Goal: Task Accomplishment & Management: Manage account settings

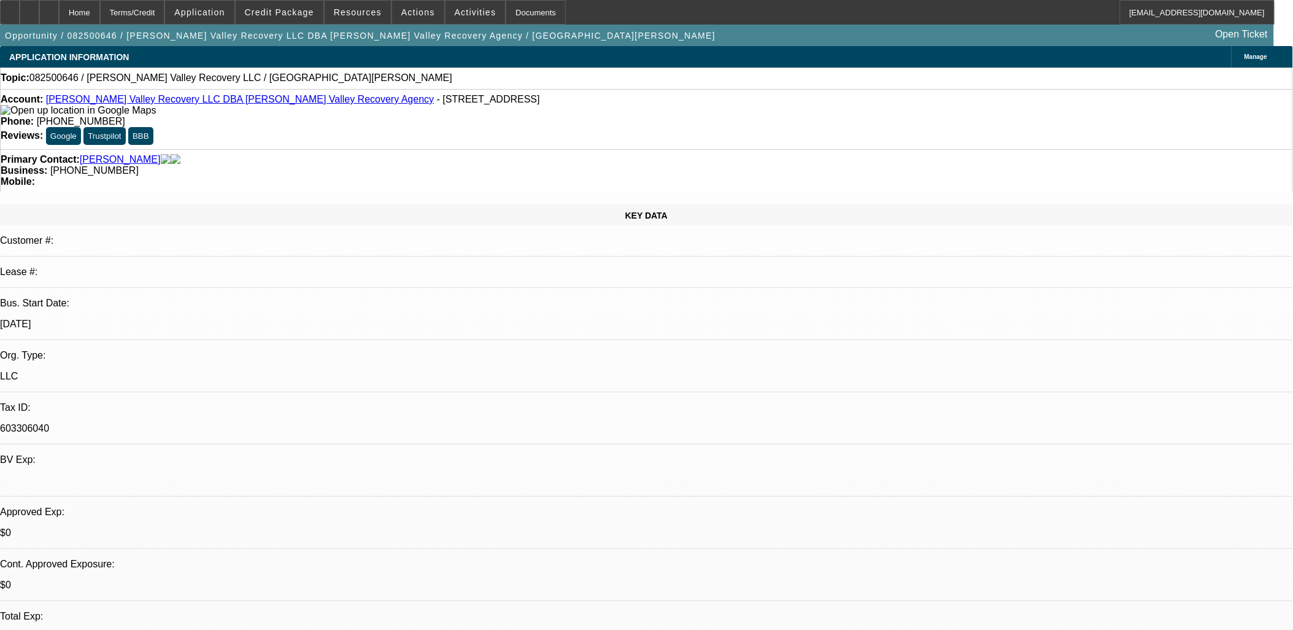
select select "0"
select select "2"
select select "0.1"
select select "1"
select select "2"
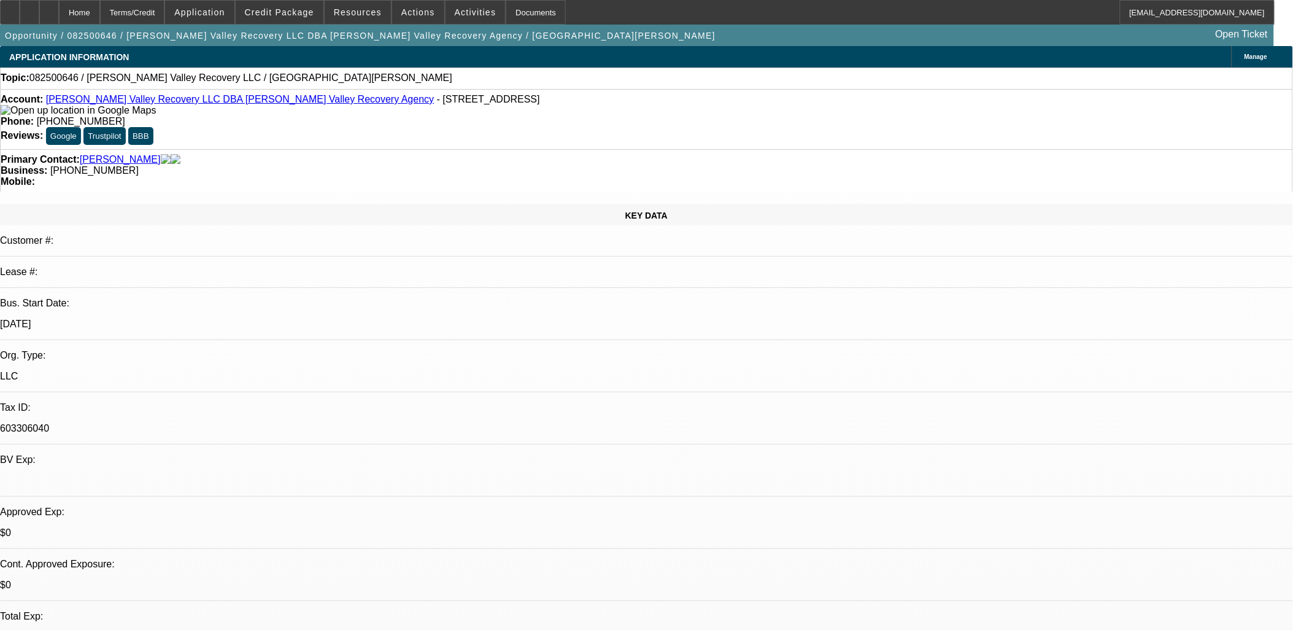
select select "4"
click at [89, 99] on link "[PERSON_NAME] Valley Recovery LLC DBA [PERSON_NAME] Valley Recovery Agency" at bounding box center [240, 99] width 388 height 10
click at [455, 10] on span "Activities" at bounding box center [476, 12] width 42 height 10
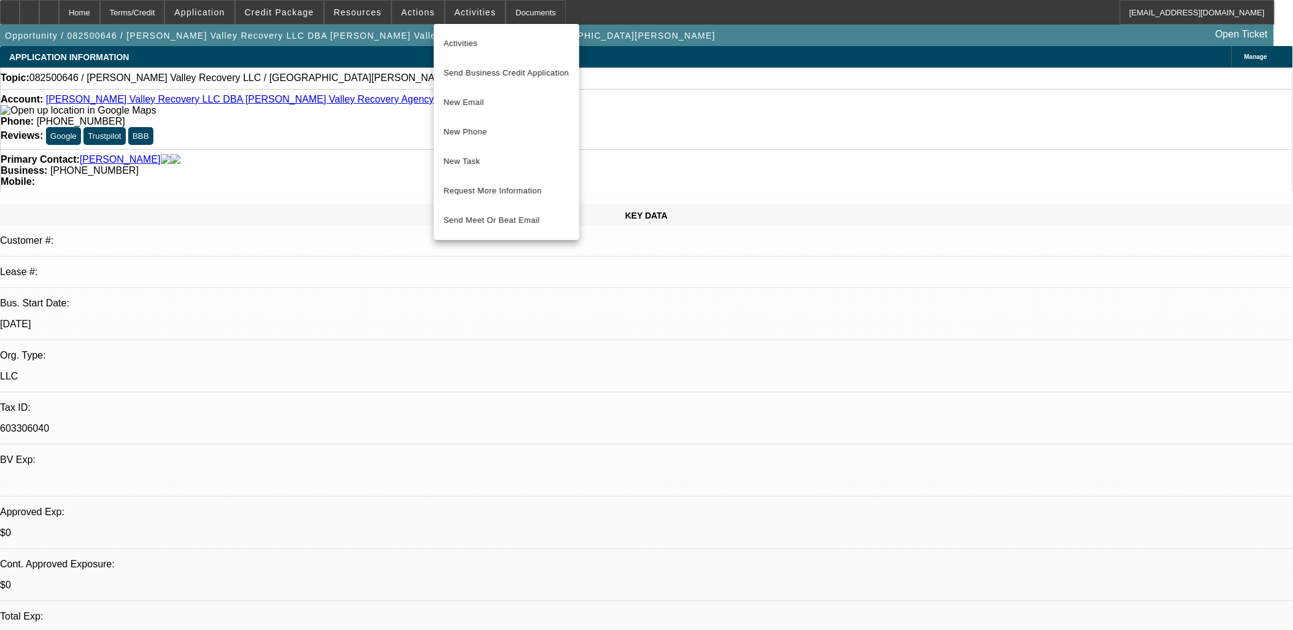
click at [237, 13] on div at bounding box center [646, 315] width 1293 height 630
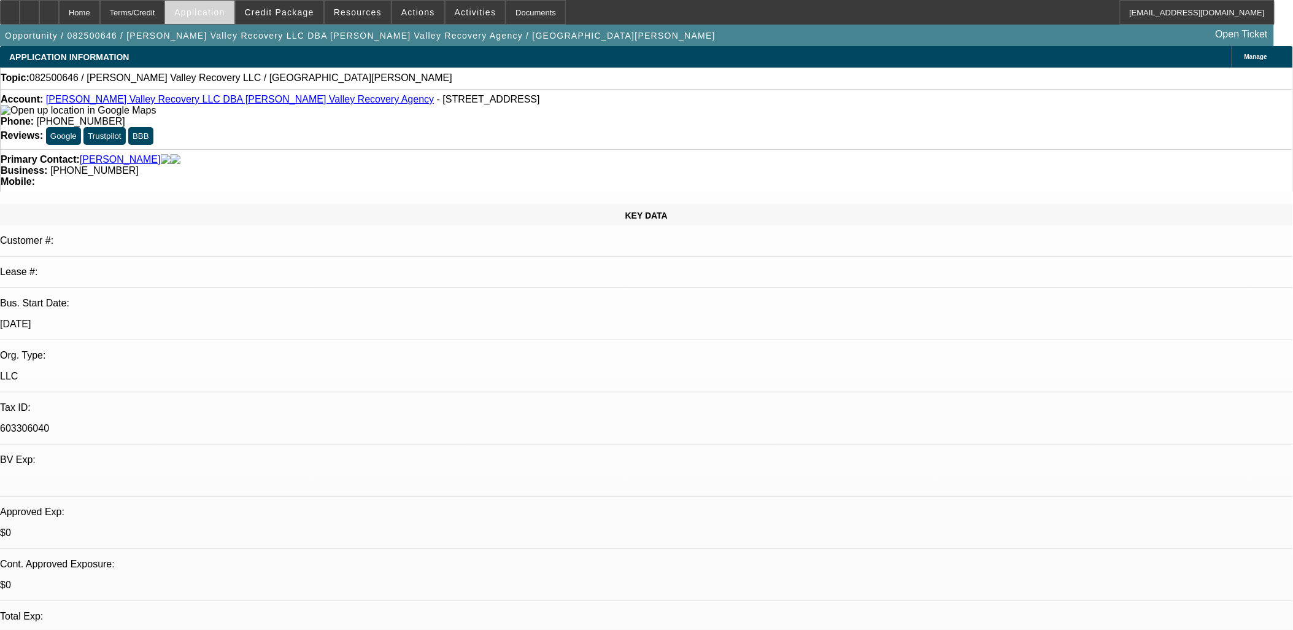
click at [210, 14] on span "Application" at bounding box center [199, 12] width 50 height 10
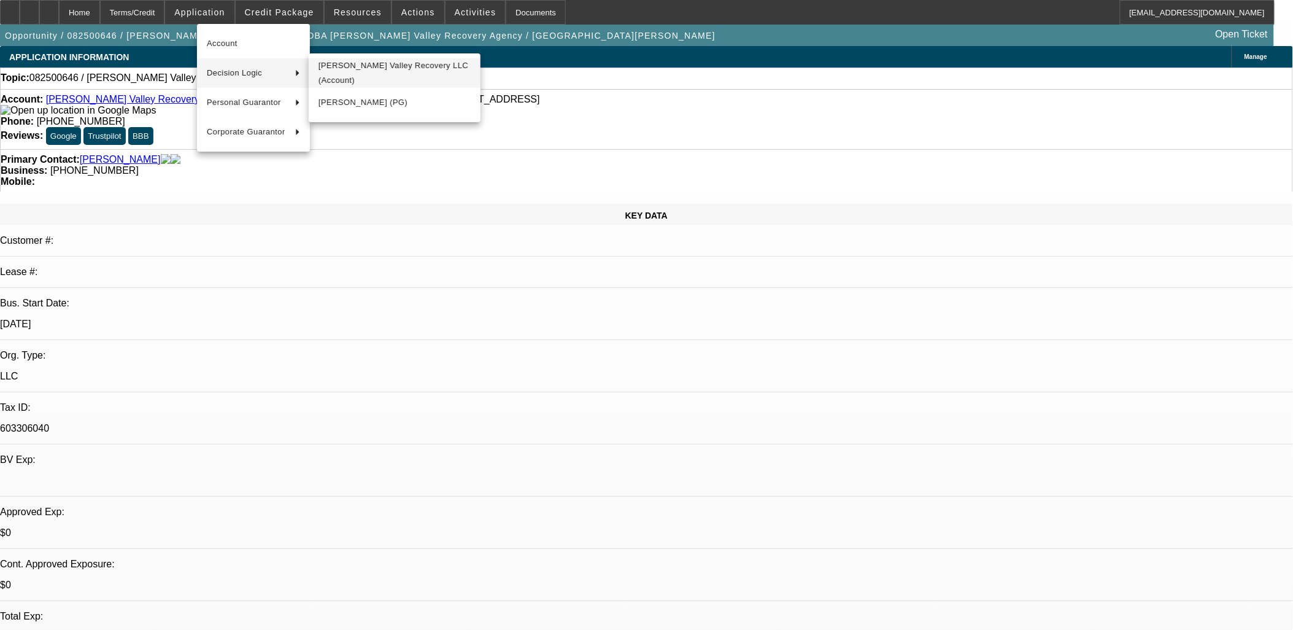
click at [351, 70] on span "Salinas Valley Recovery LLC (Account)" at bounding box center [395, 72] width 152 height 29
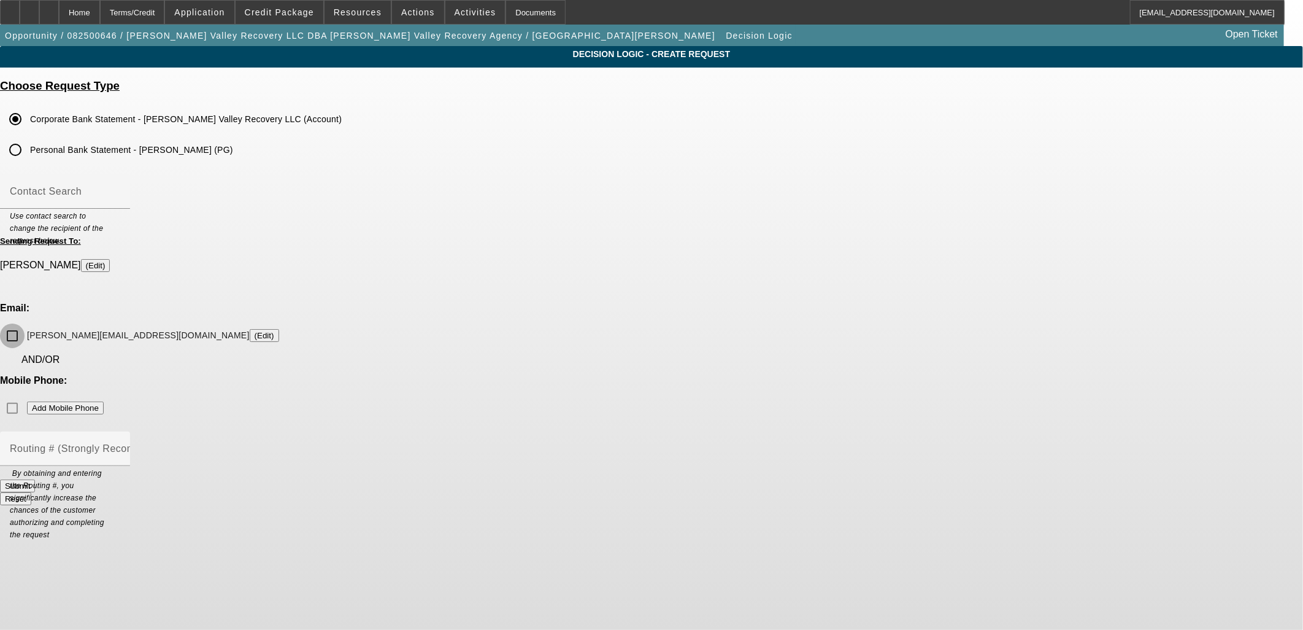
click at [25, 323] on input "anthony@svraservices.com (Edit)" at bounding box center [12, 335] width 25 height 25
click at [35, 479] on button "Submit" at bounding box center [17, 485] width 35 height 13
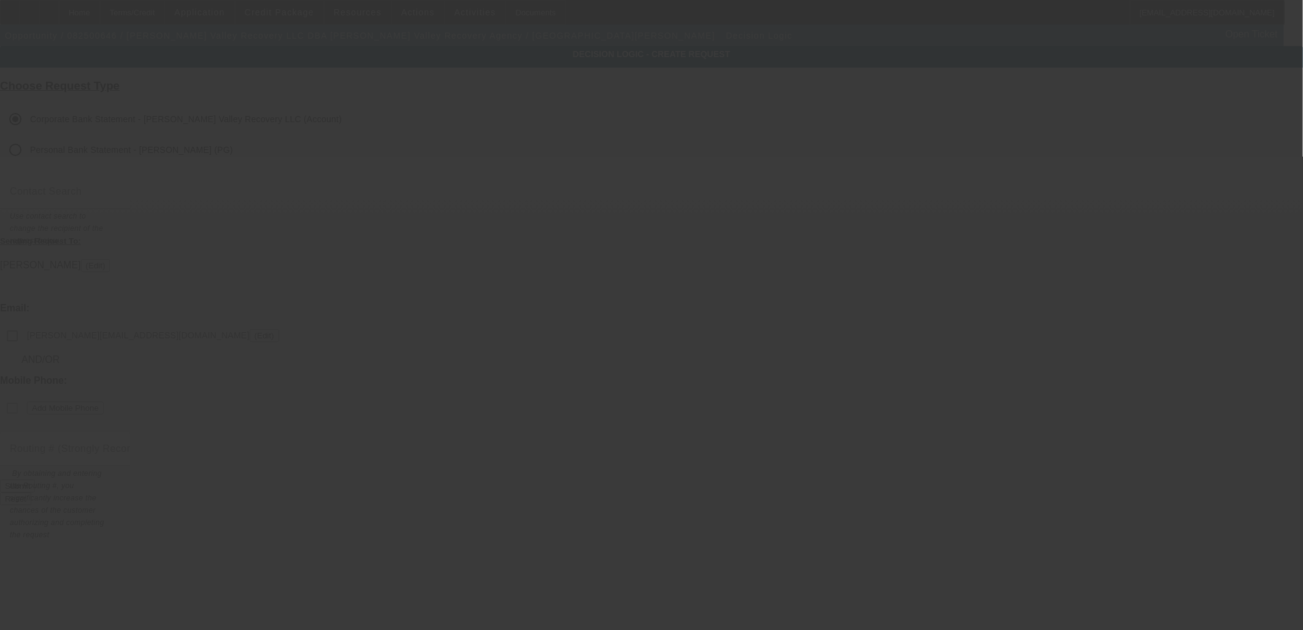
checkbox input "false"
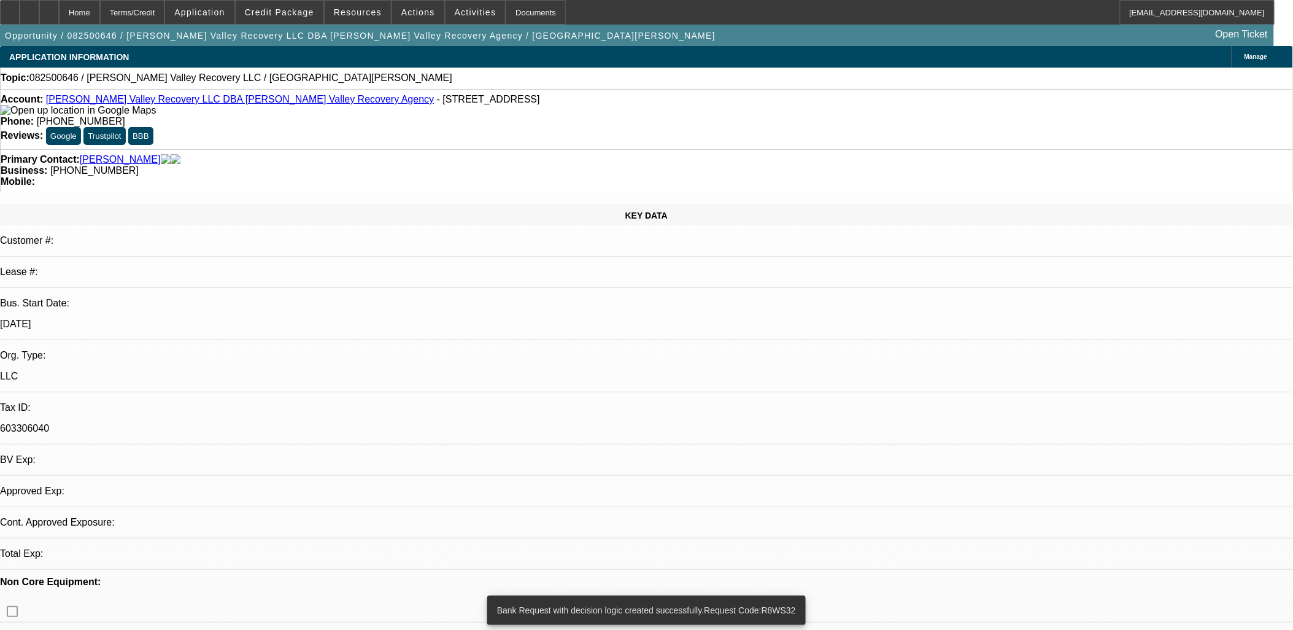
select select "0"
select select "2"
select select "0.1"
select select "4"
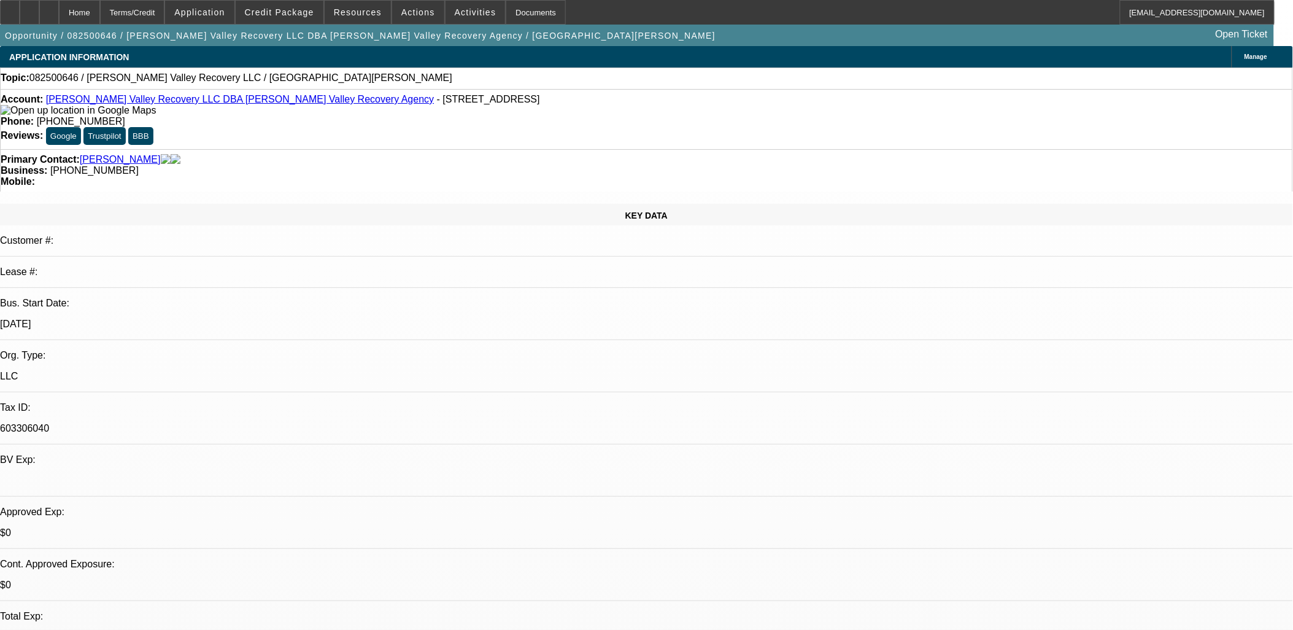
click at [463, 9] on span "Activities" at bounding box center [476, 12] width 42 height 10
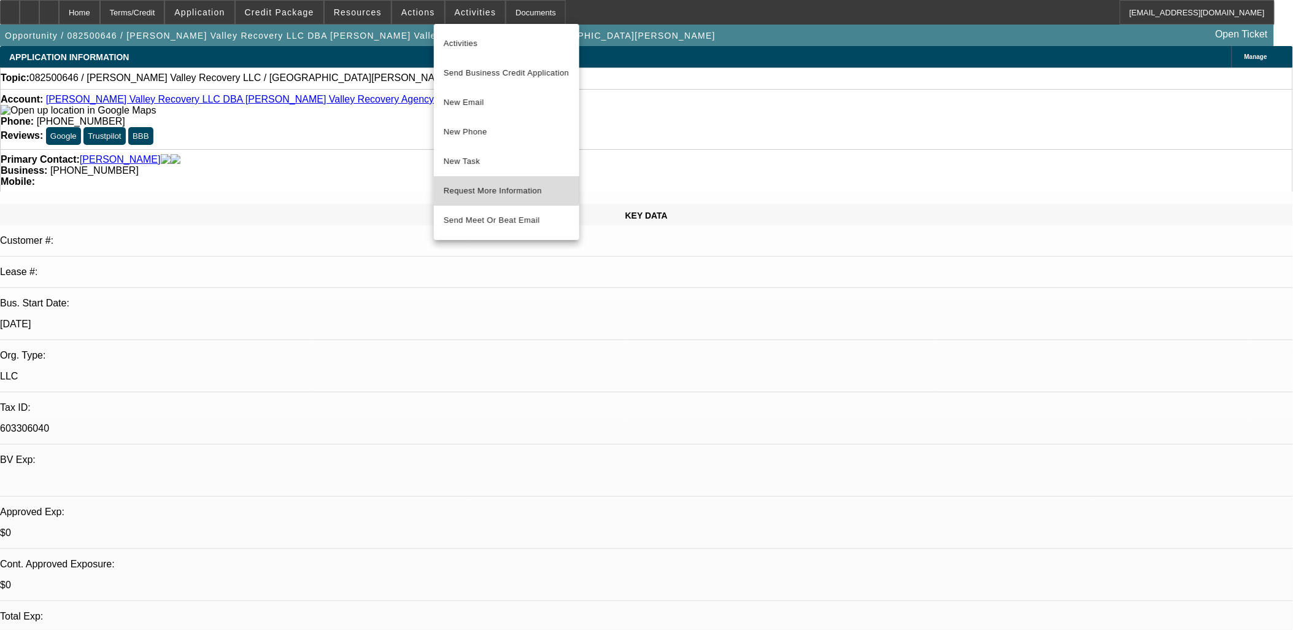
click at [492, 188] on span "Request More Information" at bounding box center [507, 190] width 126 height 15
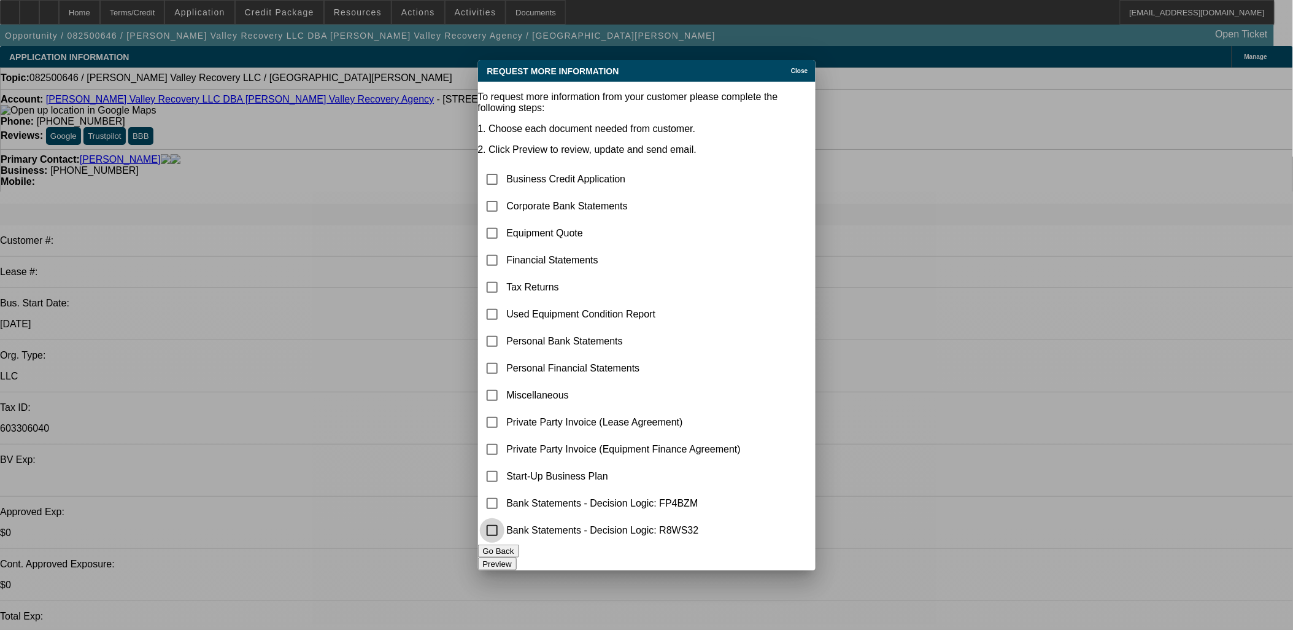
click at [504, 531] on input "checkbox" at bounding box center [492, 530] width 25 height 25
checkbox input "true"
click at [504, 221] on input "checkbox" at bounding box center [492, 233] width 25 height 25
checkbox input "true"
click at [517, 561] on button "Preview" at bounding box center [497, 563] width 39 height 13
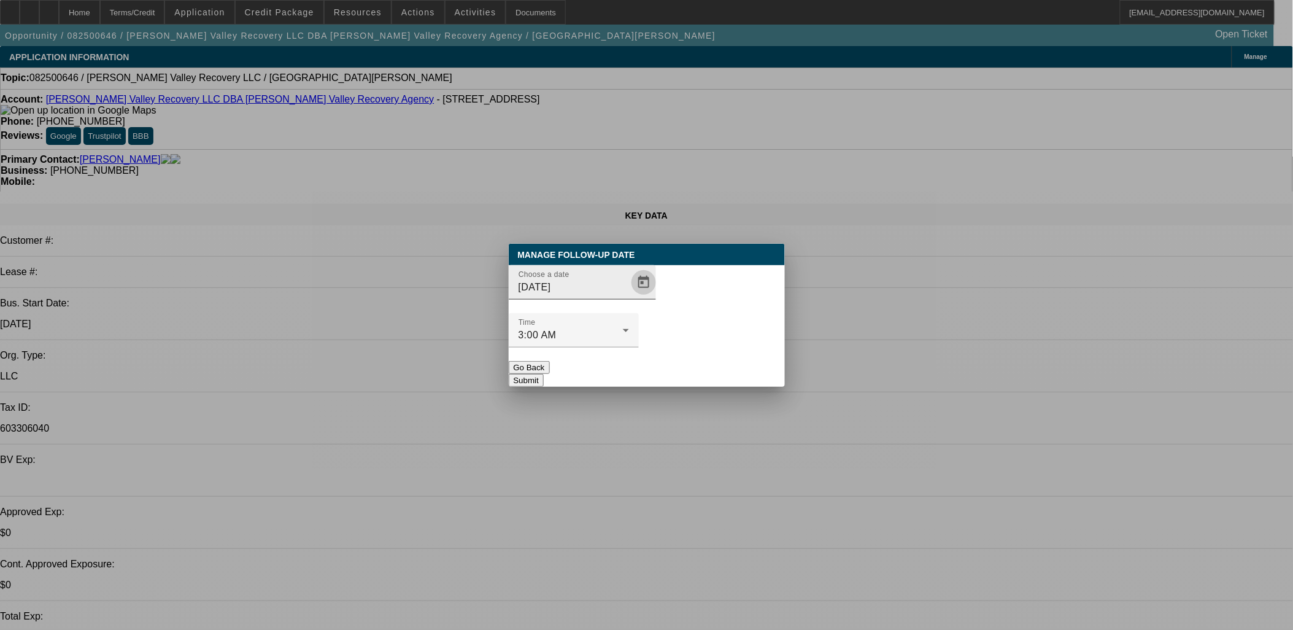
click at [629, 297] on span "Open calendar" at bounding box center [643, 282] width 29 height 29
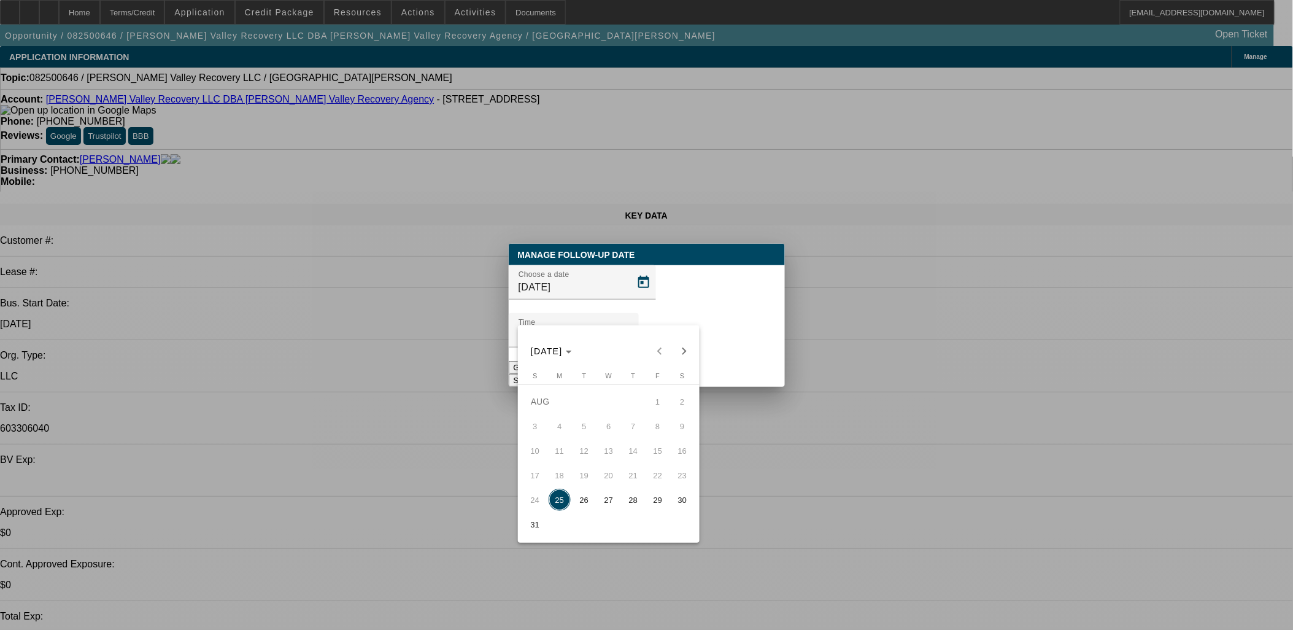
click at [591, 498] on span "26" at bounding box center [584, 499] width 22 height 22
type input "8/26/2025"
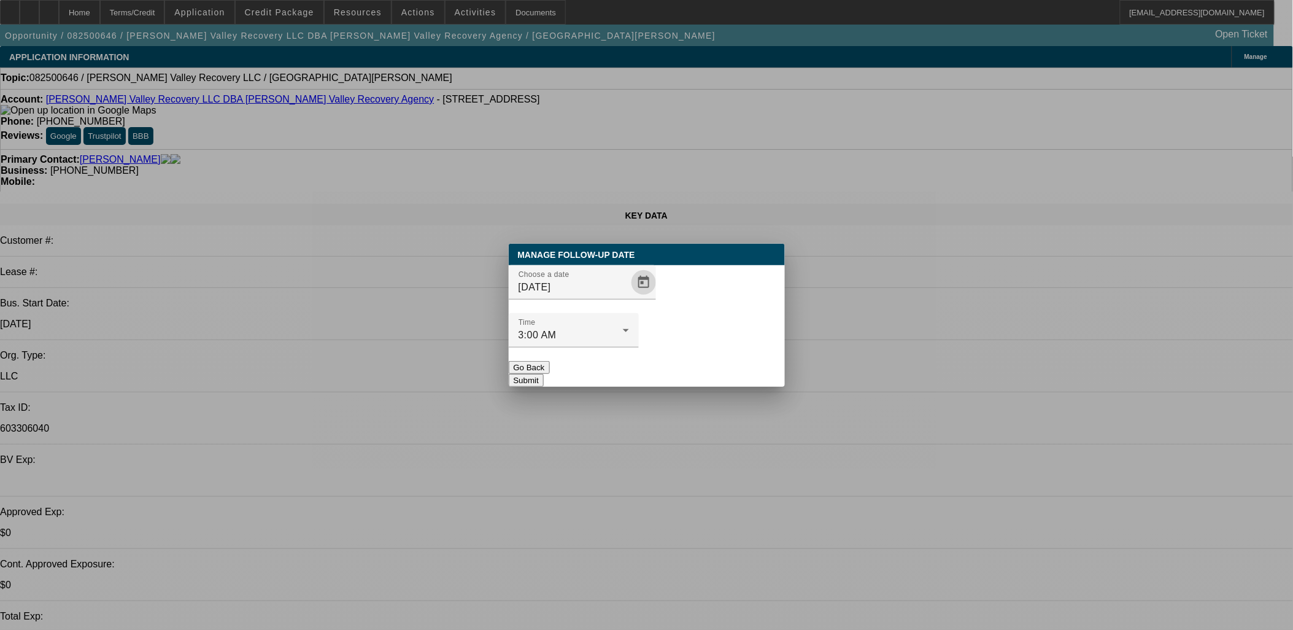
click at [544, 374] on button "Submit" at bounding box center [526, 380] width 35 height 13
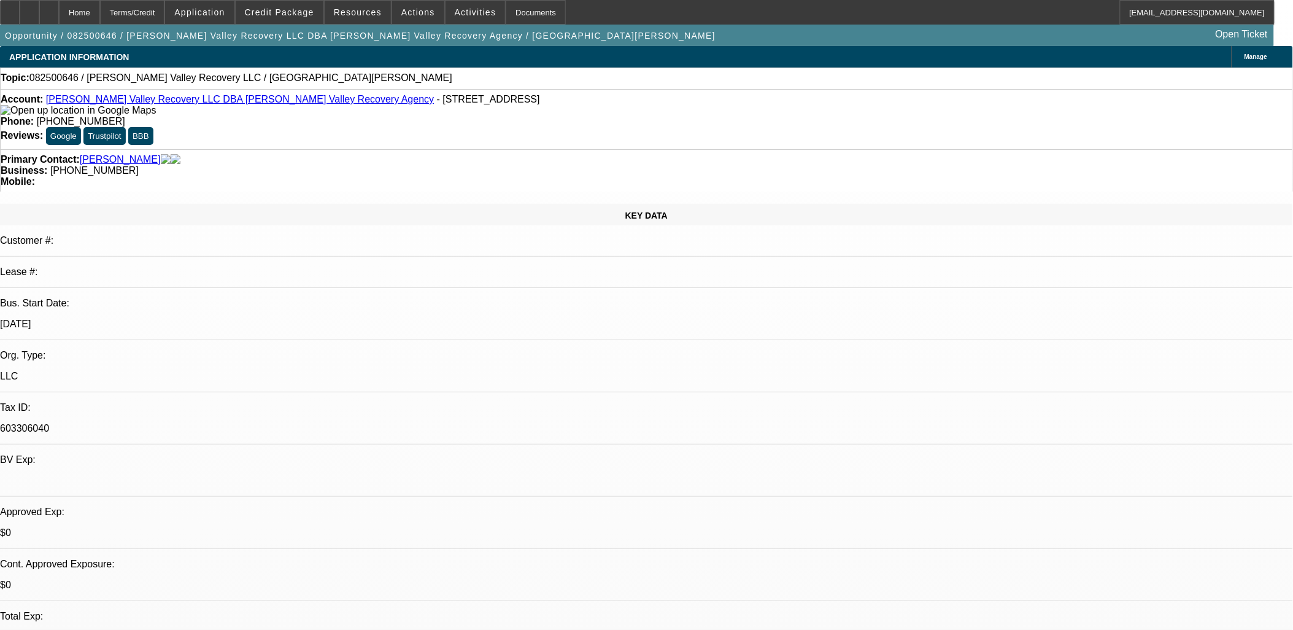
radio input "true"
click at [39, 8] on div at bounding box center [30, 12] width 20 height 25
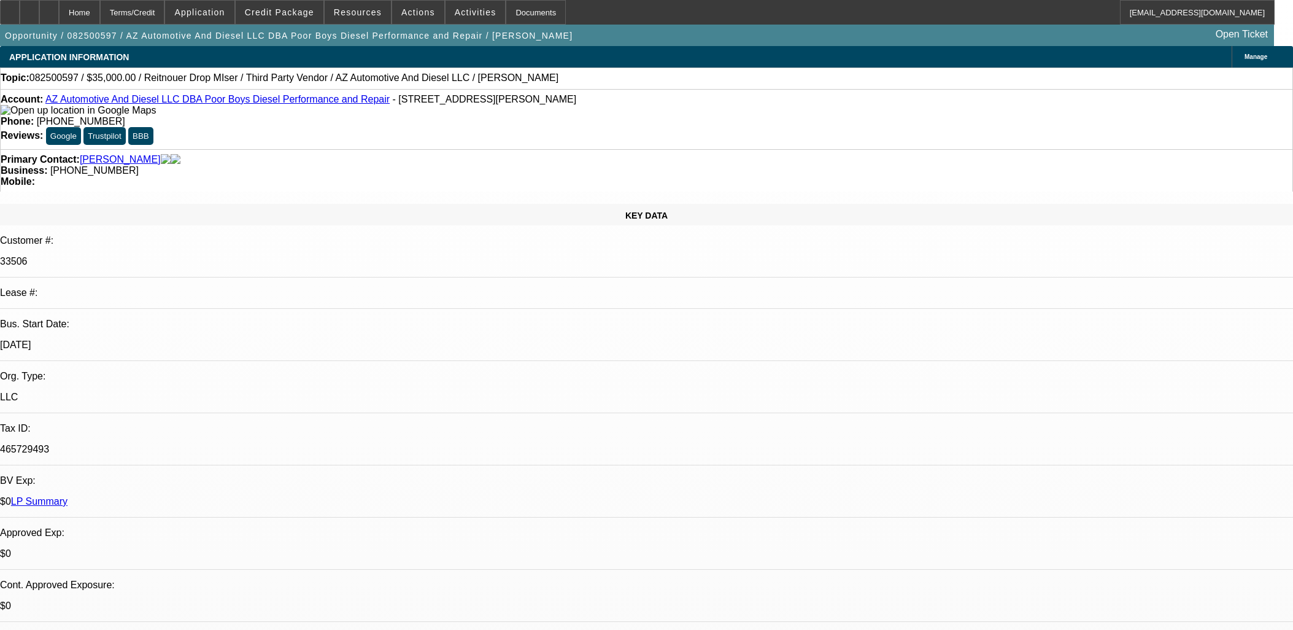
select select "0"
select select "3"
select select "0"
select select "6"
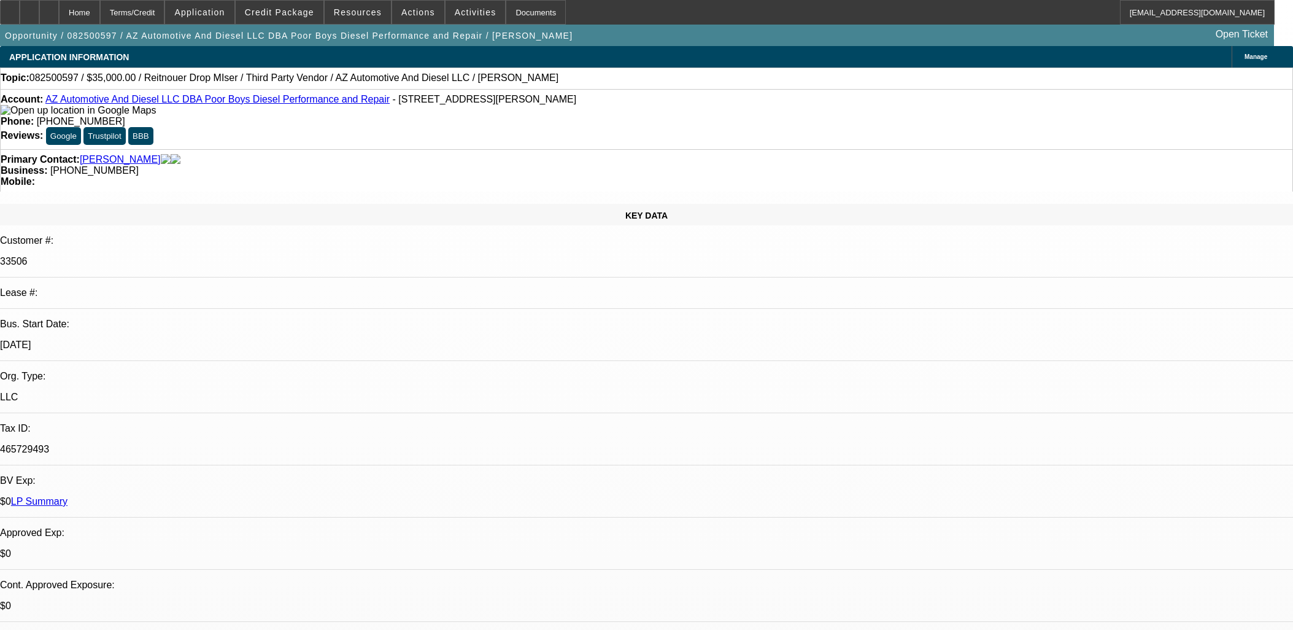
select select "0"
select select "3"
select select "0"
select select "6"
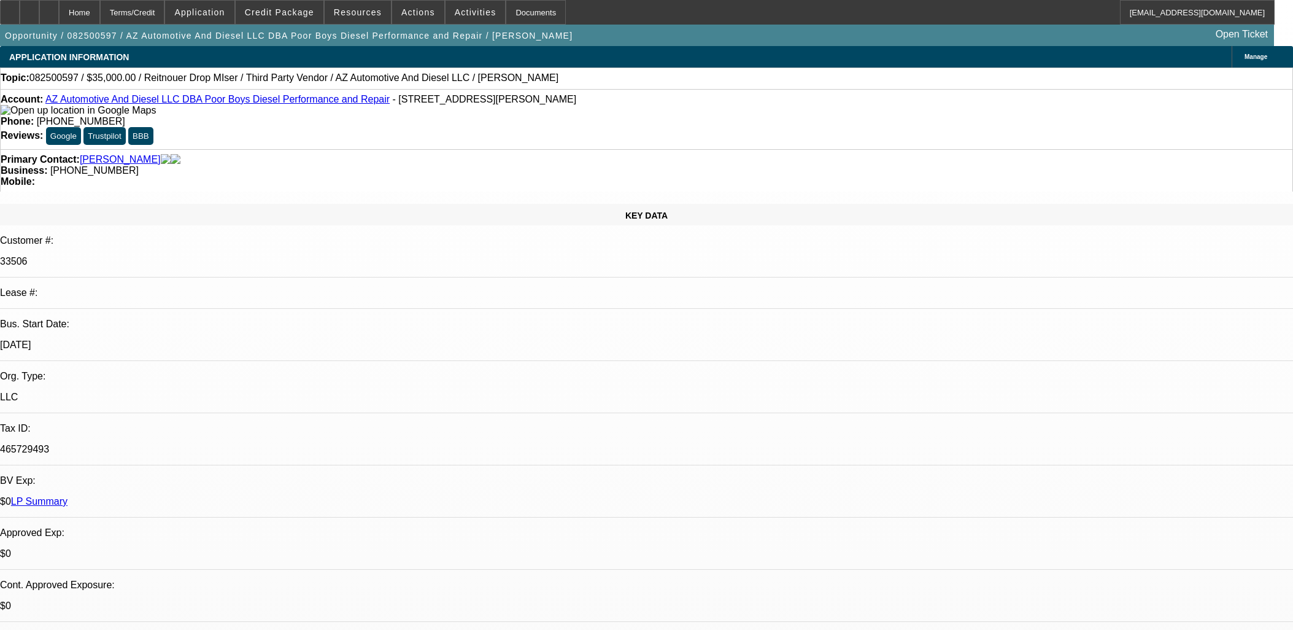
select select "0"
select select "3"
select select "0"
select select "6"
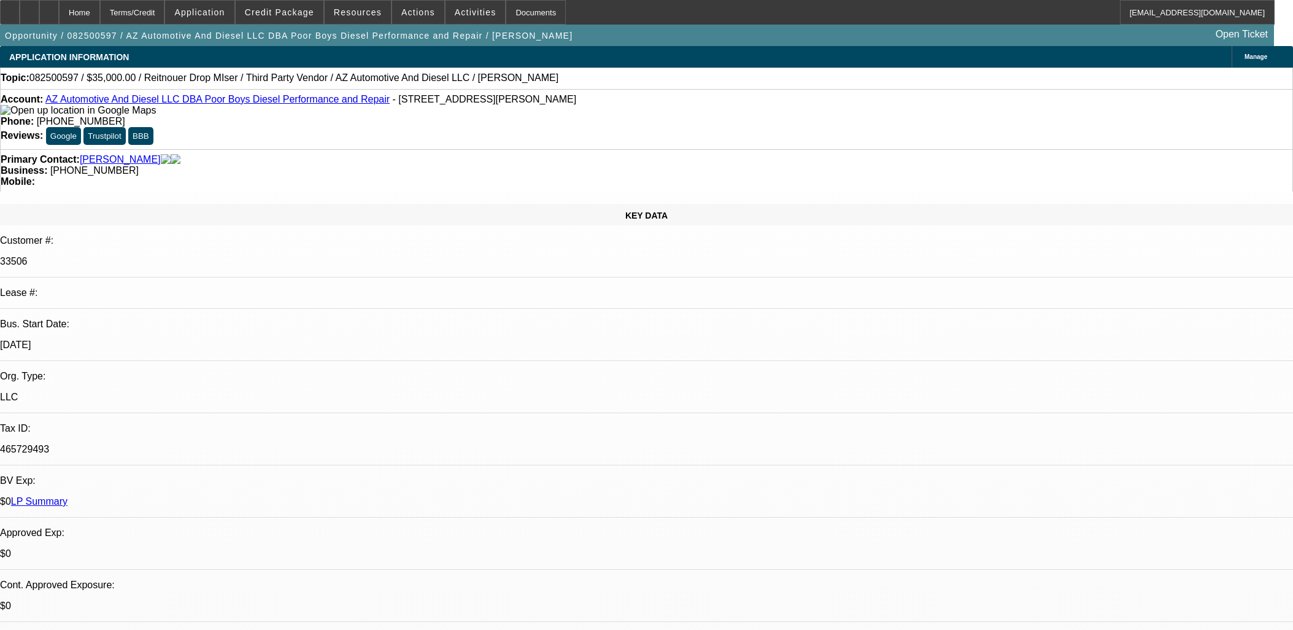
select select "0"
select select "3"
select select "0"
select select "6"
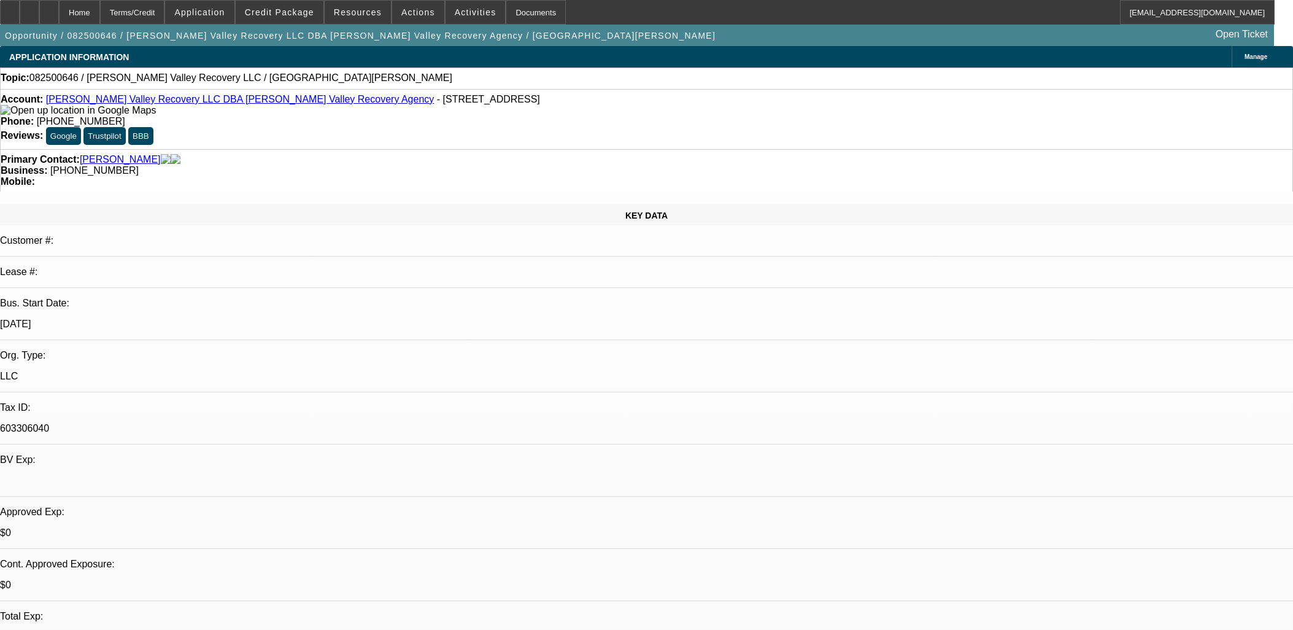
select select "0"
select select "2"
select select "0.1"
select select "4"
